Goal: Ask a question

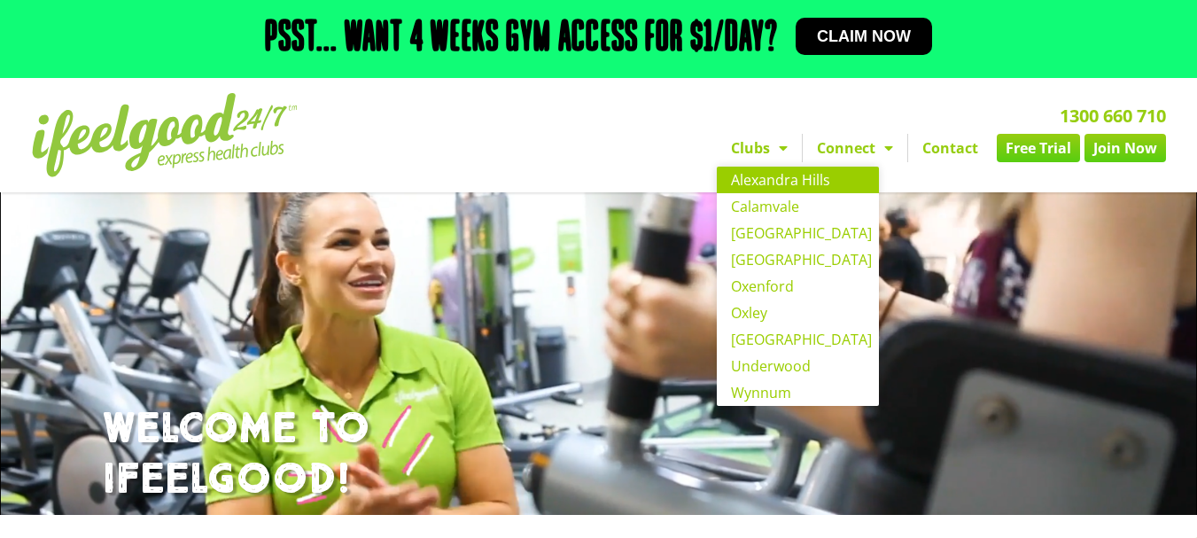
click at [784, 150] on span "Menu" at bounding box center [779, 148] width 18 height 32
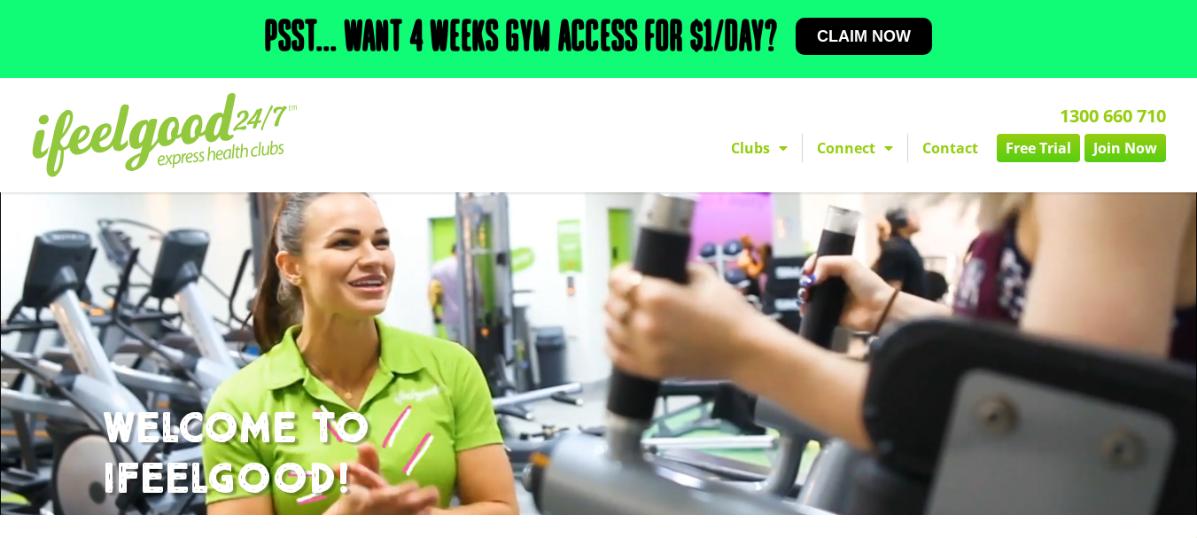
click at [755, 147] on link "Clubs" at bounding box center [759, 148] width 85 height 28
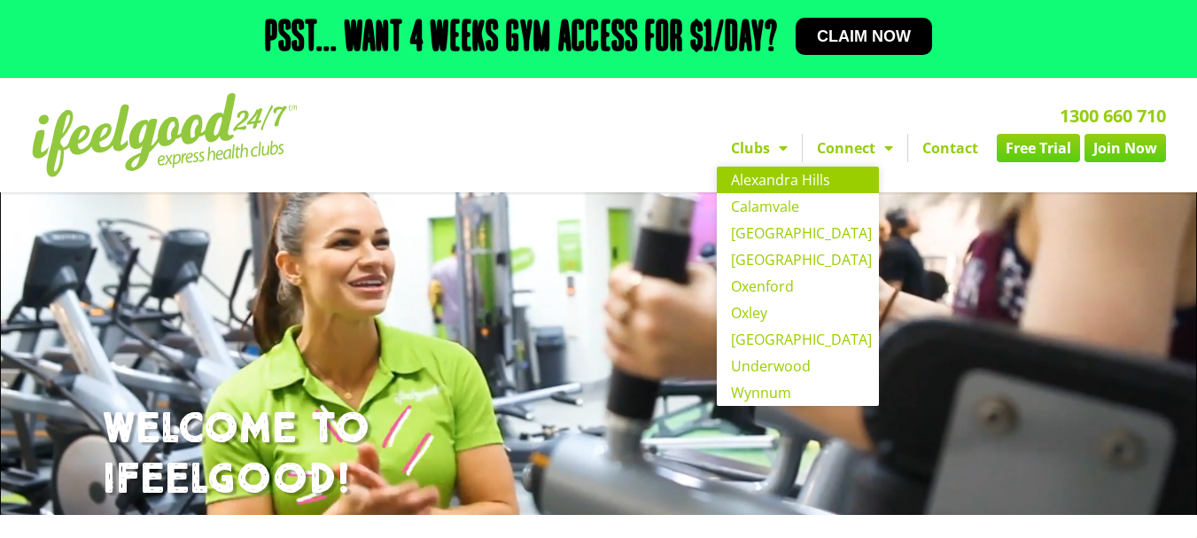
click at [753, 175] on link "Alexandra Hills" at bounding box center [798, 180] width 162 height 27
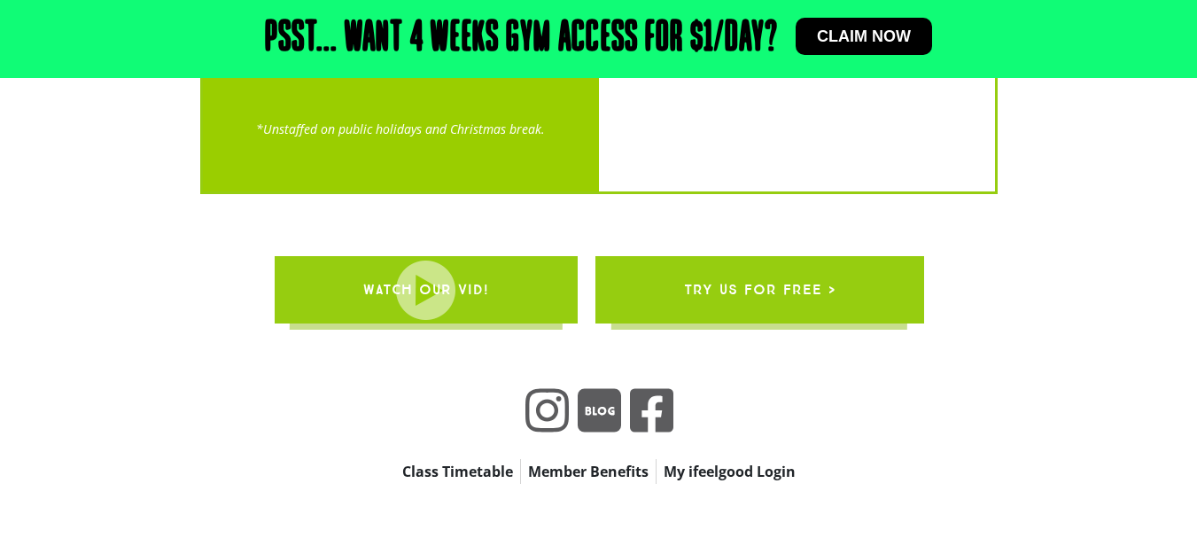
scroll to position [3601, 0]
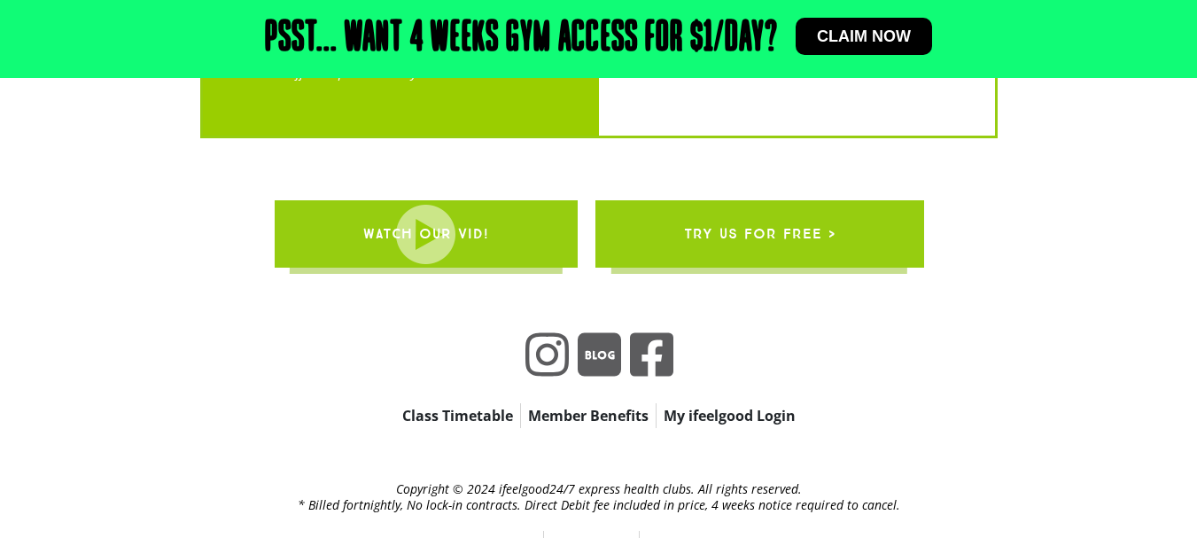
click at [674, 531] on link "Contact" at bounding box center [670, 543] width 60 height 25
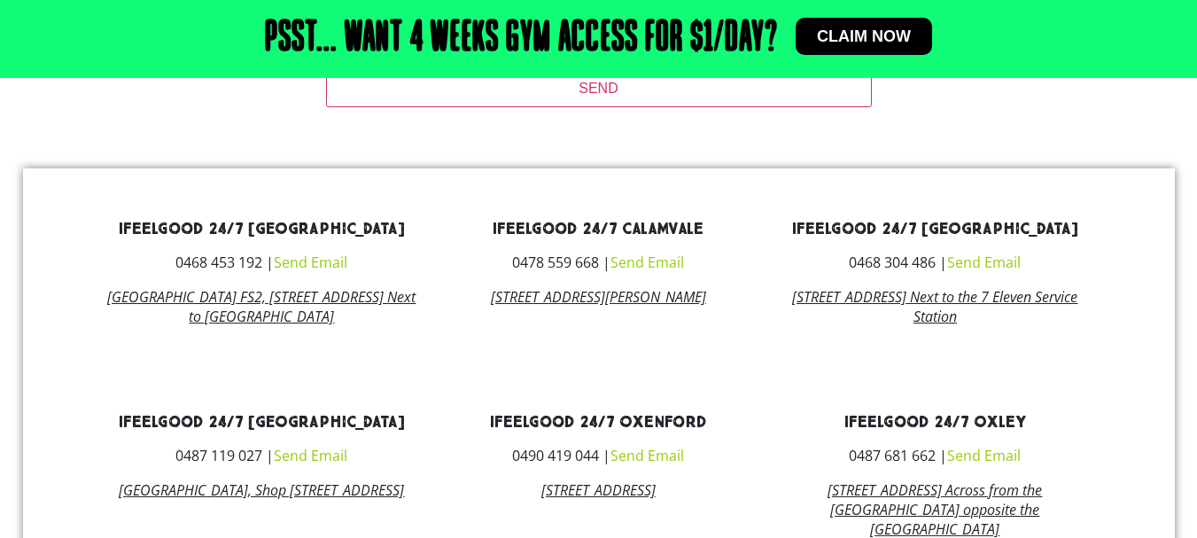
scroll to position [798, 0]
click at [324, 264] on link "Send Email" at bounding box center [311, 261] width 74 height 19
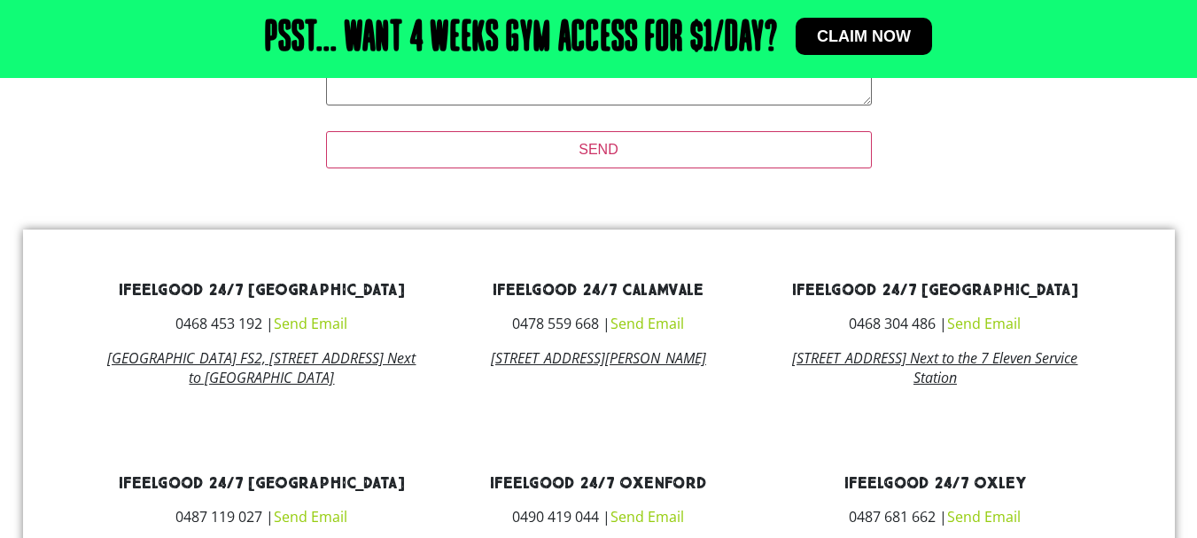
scroll to position [799, 0]
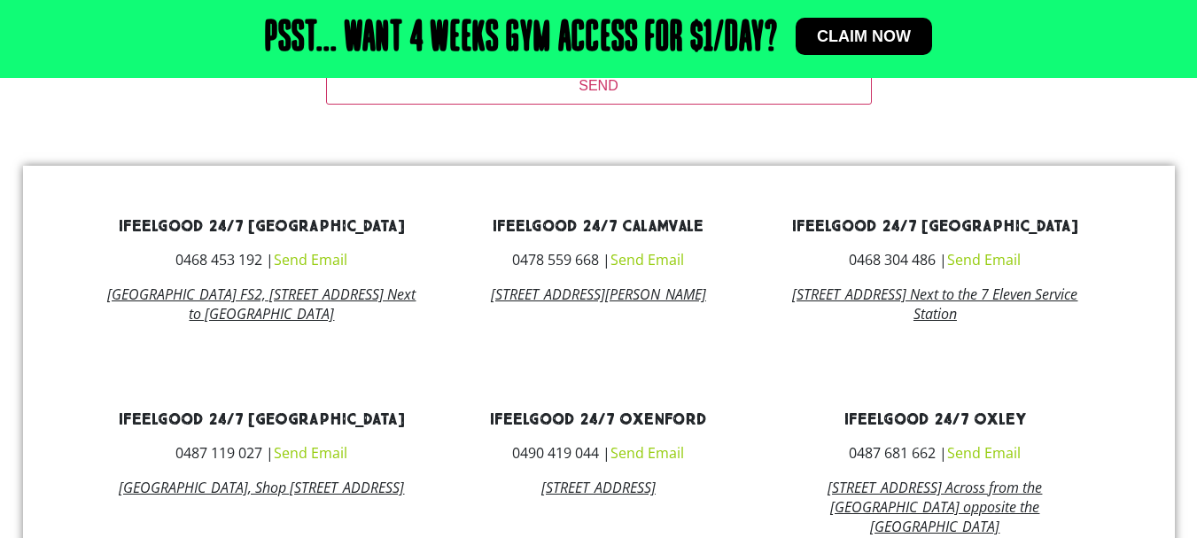
click at [332, 315] on link "[GEOGRAPHIC_DATA] FS2, [STREET_ADDRESS] Next to [GEOGRAPHIC_DATA]" at bounding box center [261, 304] width 308 height 39
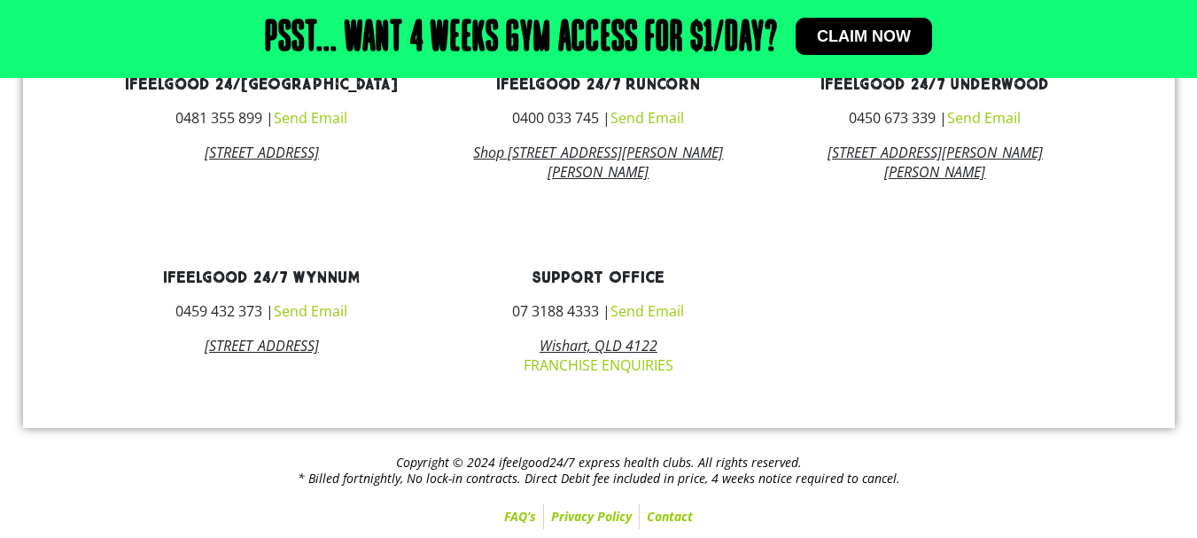
scroll to position [1368, 0]
click at [316, 308] on link "Send Email" at bounding box center [311, 310] width 74 height 19
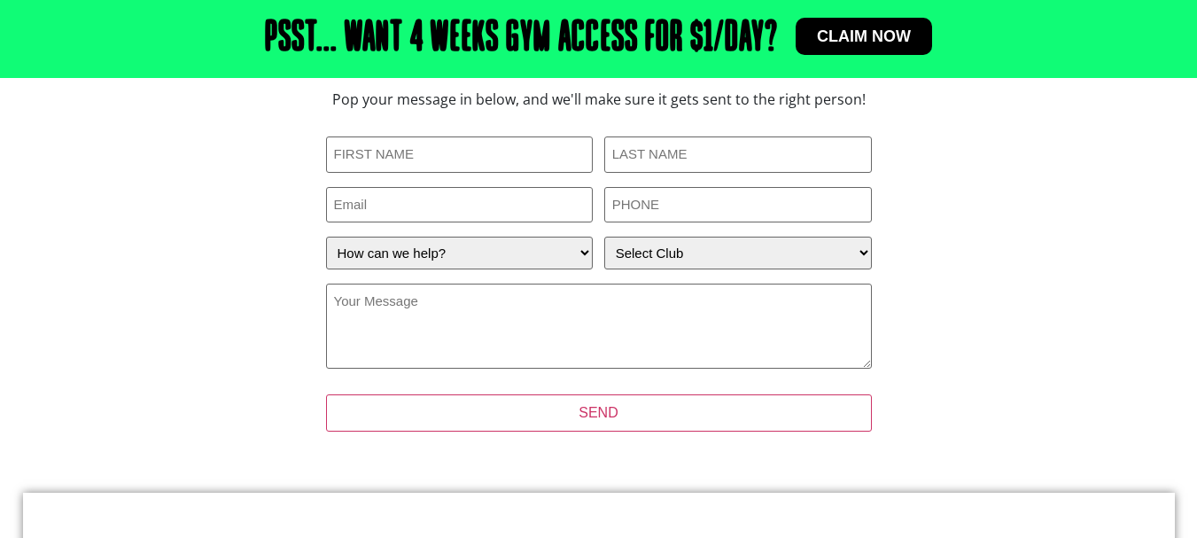
scroll to position [356, 0]
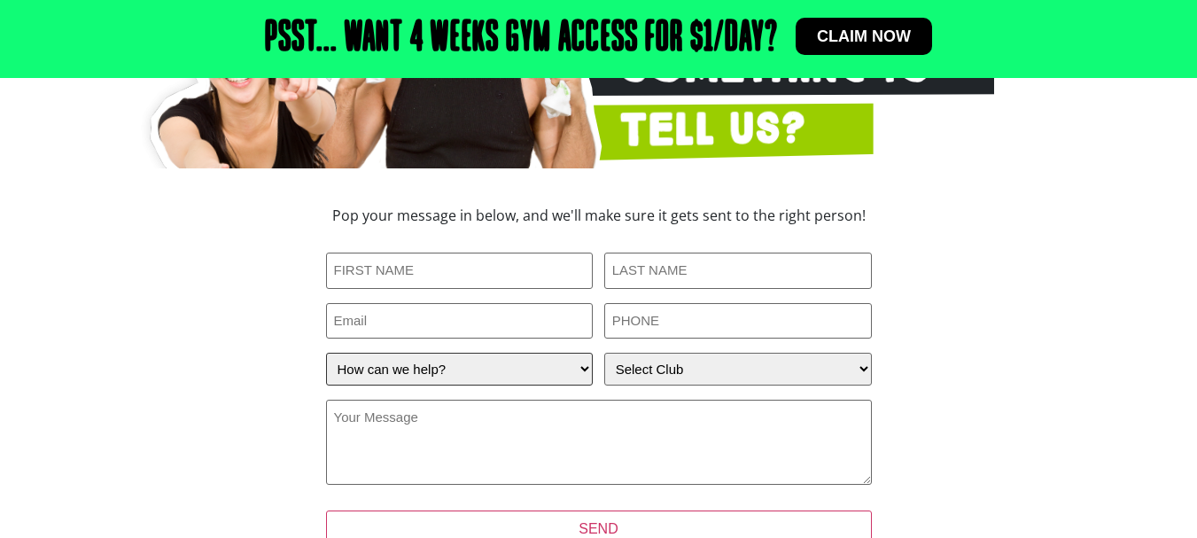
click at [583, 368] on select "How can we help? I have a question about joining I'm a current member who has a…" at bounding box center [460, 369] width 268 height 33
click at [1116, 160] on section "GOT Something to Tell Us? Pop your message in below, and we'll make sure it get…" at bounding box center [598, 216] width 1197 height 724
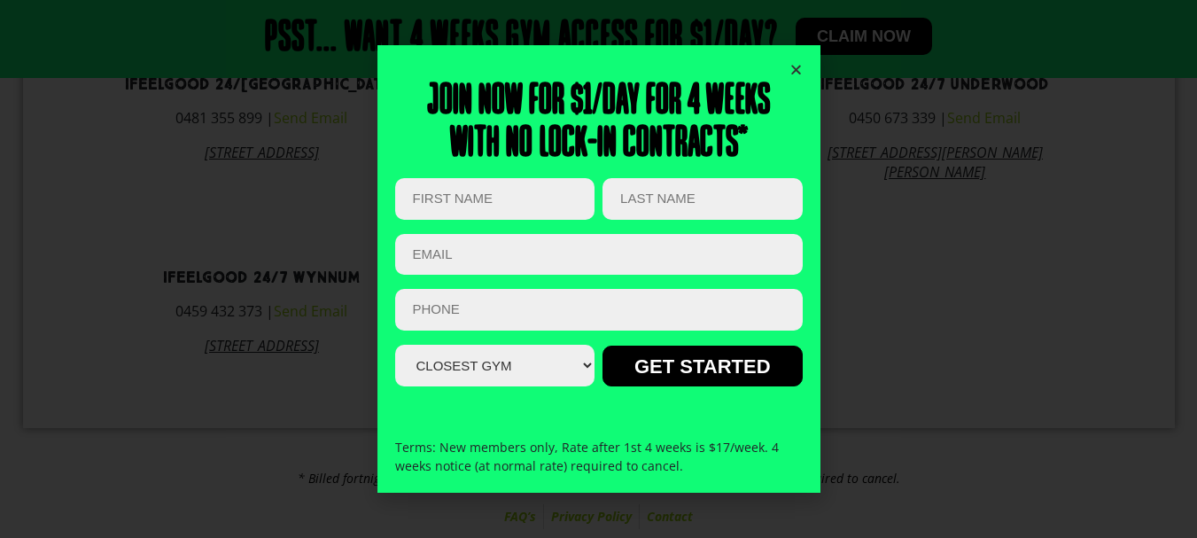
scroll to position [1368, 0]
